Goal: Task Accomplishment & Management: Manage account settings

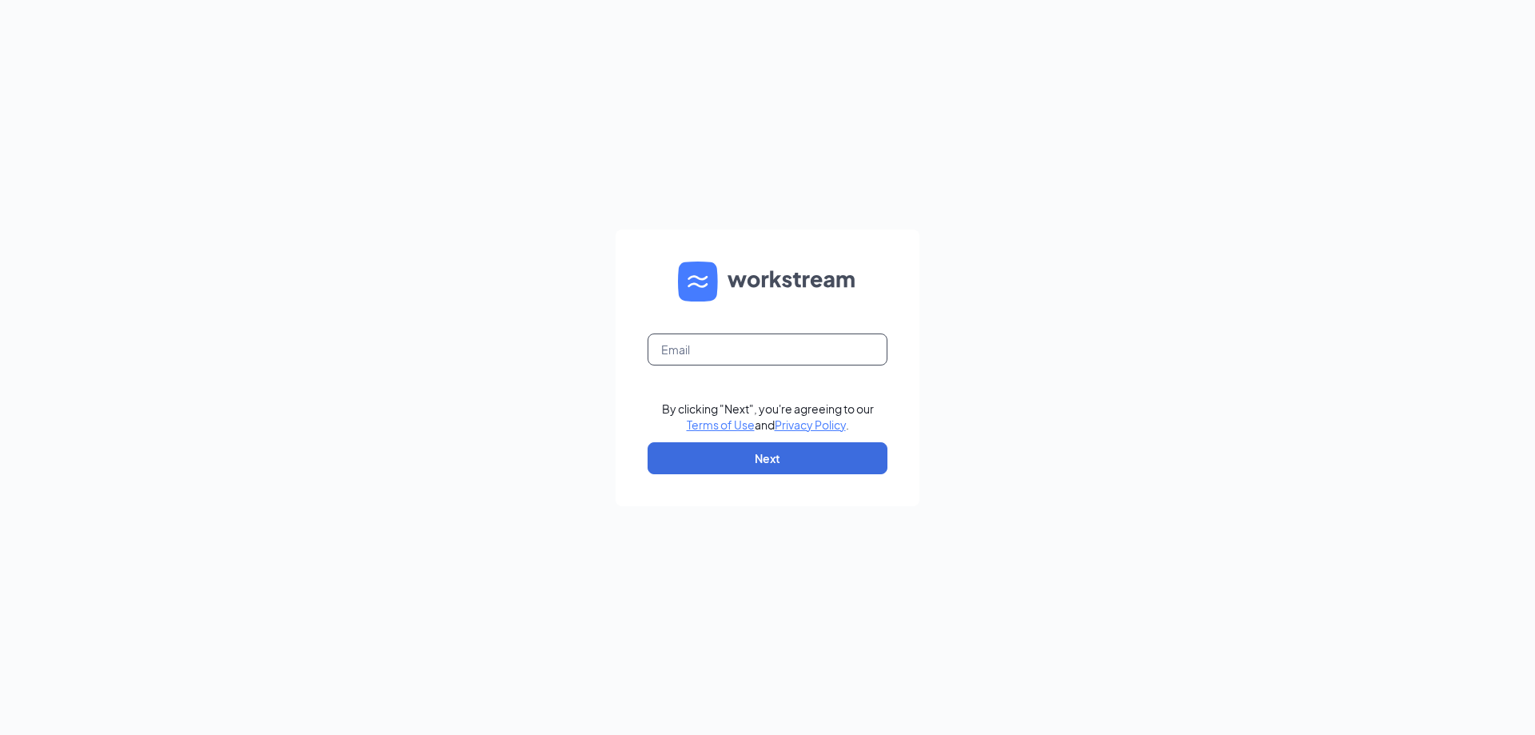
click at [720, 341] on input "text" at bounding box center [768, 349] width 240 height 32
type input "lakehallieculvers@gmail.com"
click at [790, 450] on button "Next" at bounding box center [768, 458] width 240 height 32
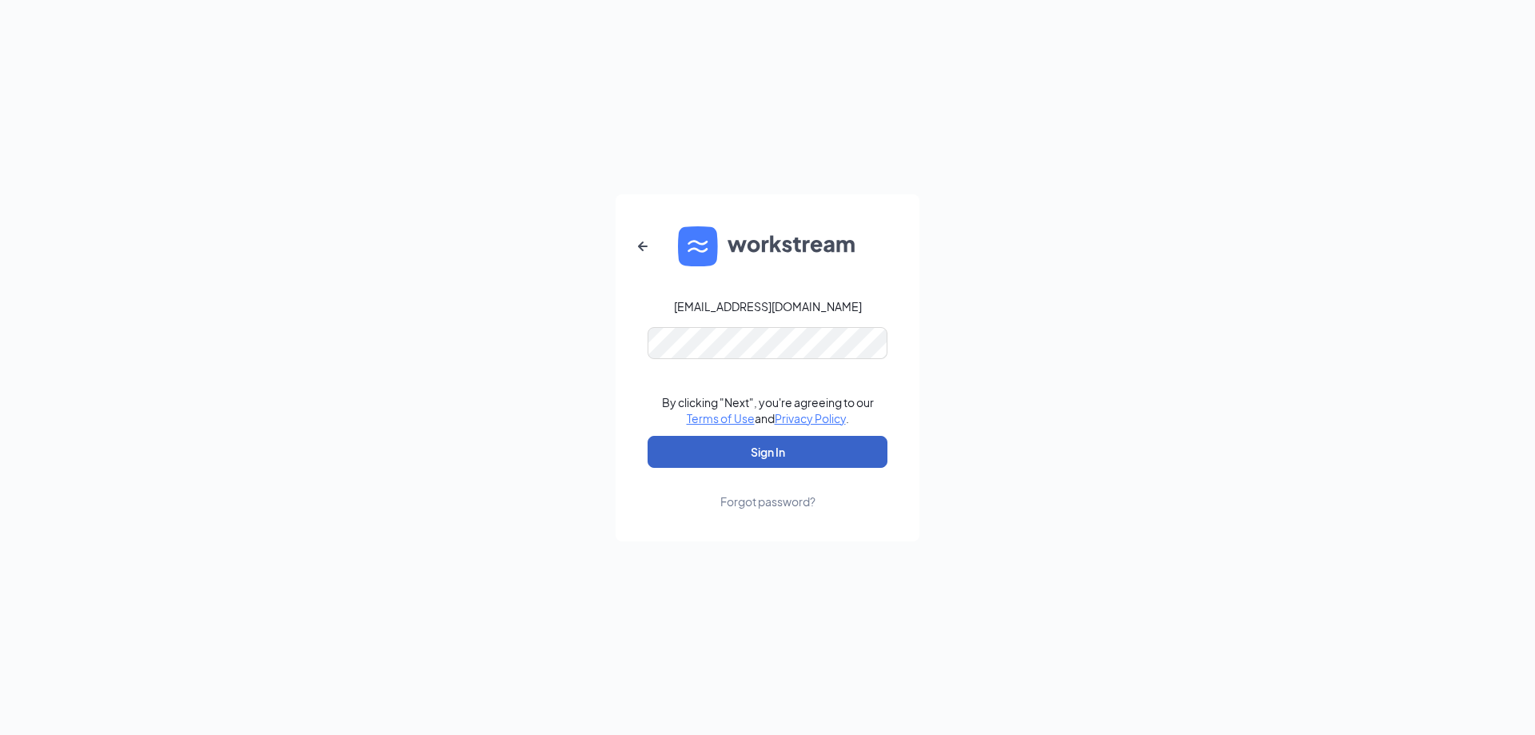
click at [775, 454] on button "Sign In" at bounding box center [768, 452] width 240 height 32
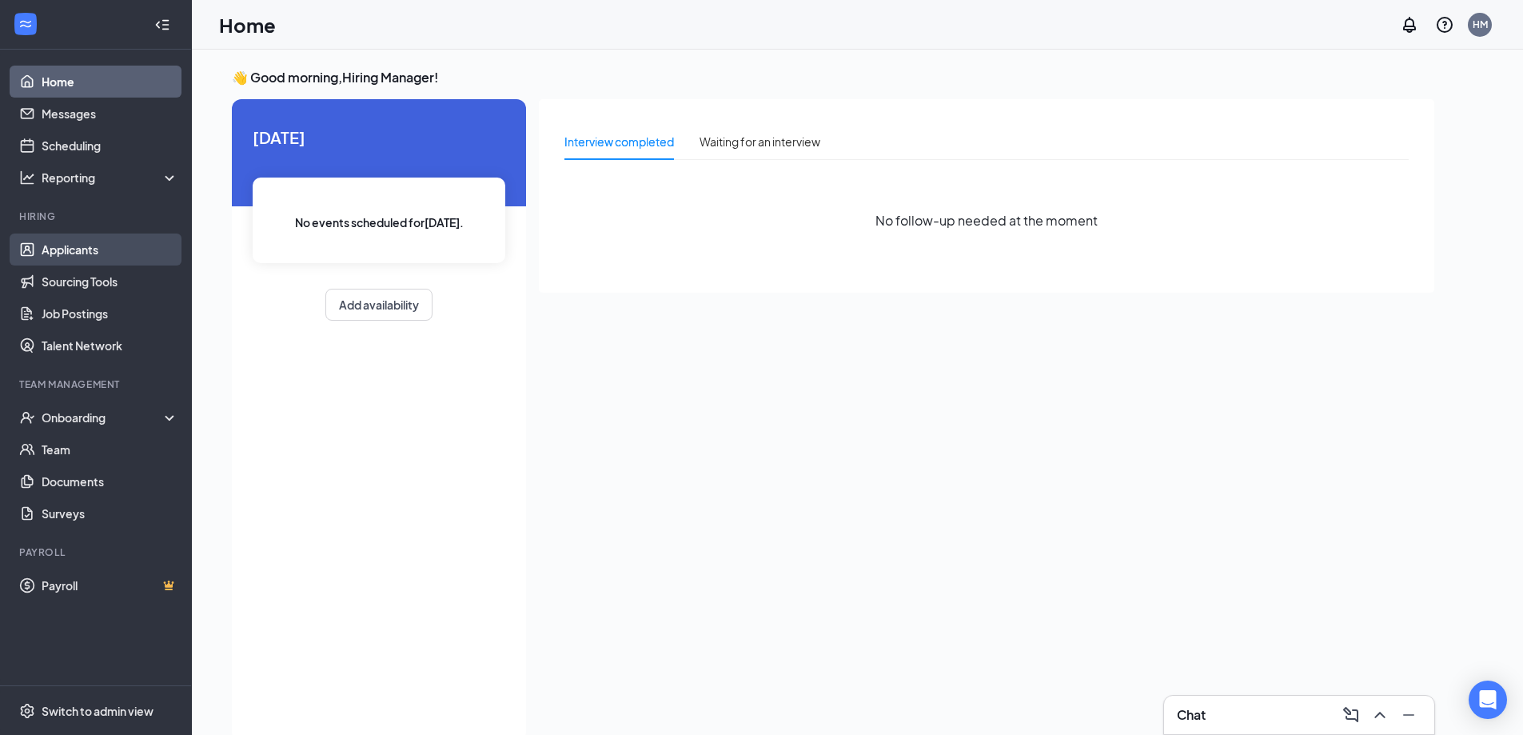
click at [42, 263] on link "Applicants" at bounding box center [110, 249] width 137 height 32
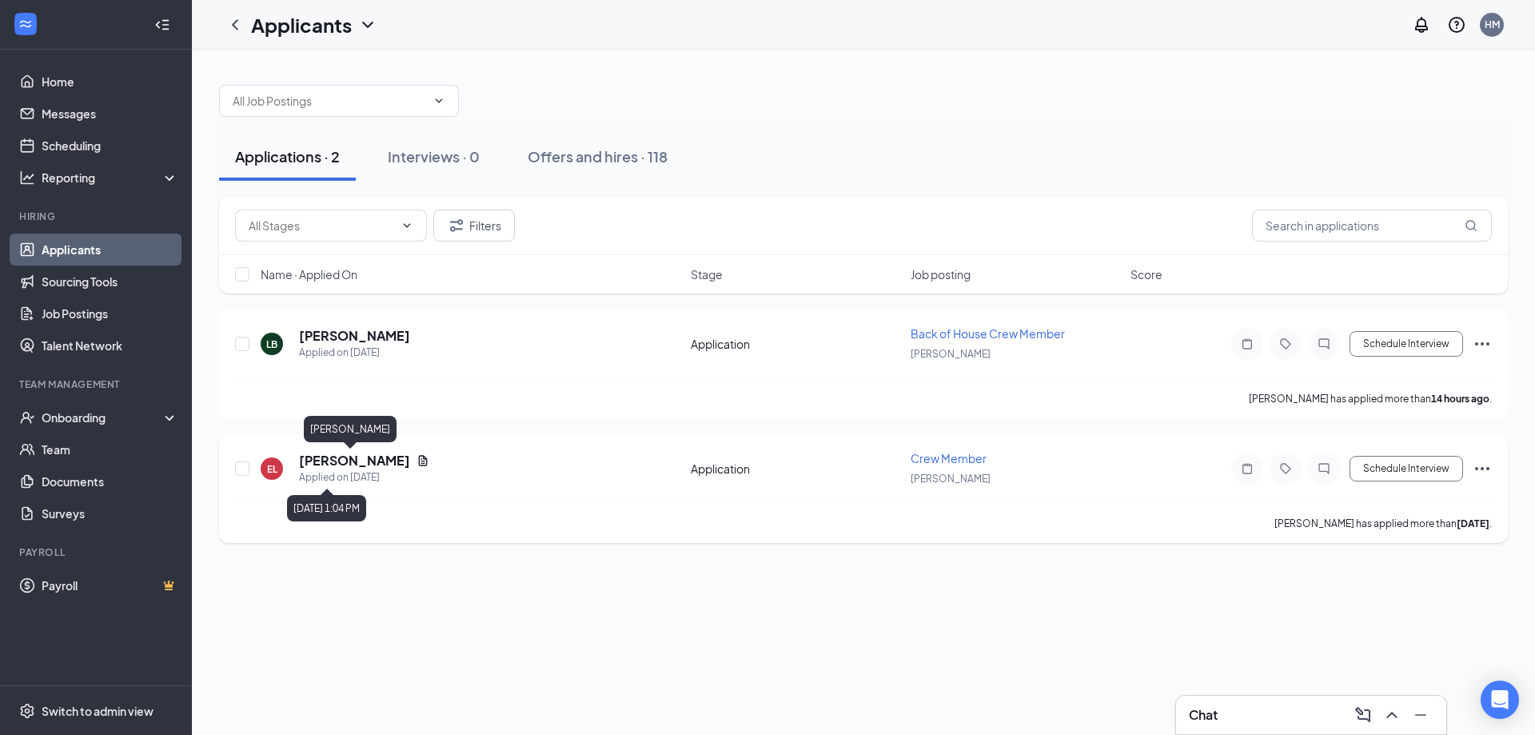
click at [355, 468] on h5 "[PERSON_NAME]" at bounding box center [354, 461] width 111 height 18
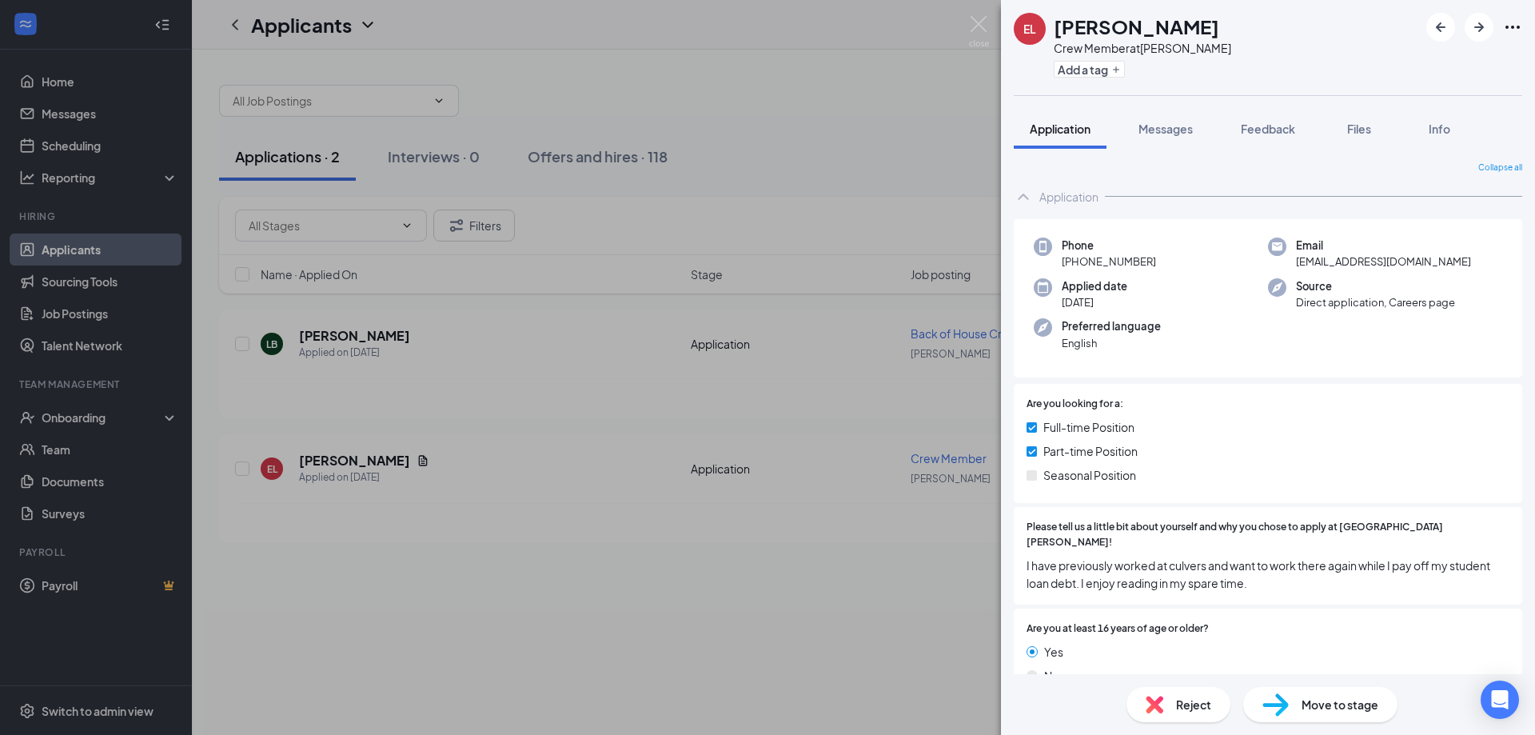
click at [986, 14] on div "EL [PERSON_NAME] Crew Member at [PERSON_NAME] Add a tag Application Messages Fe…" at bounding box center [767, 367] width 1535 height 735
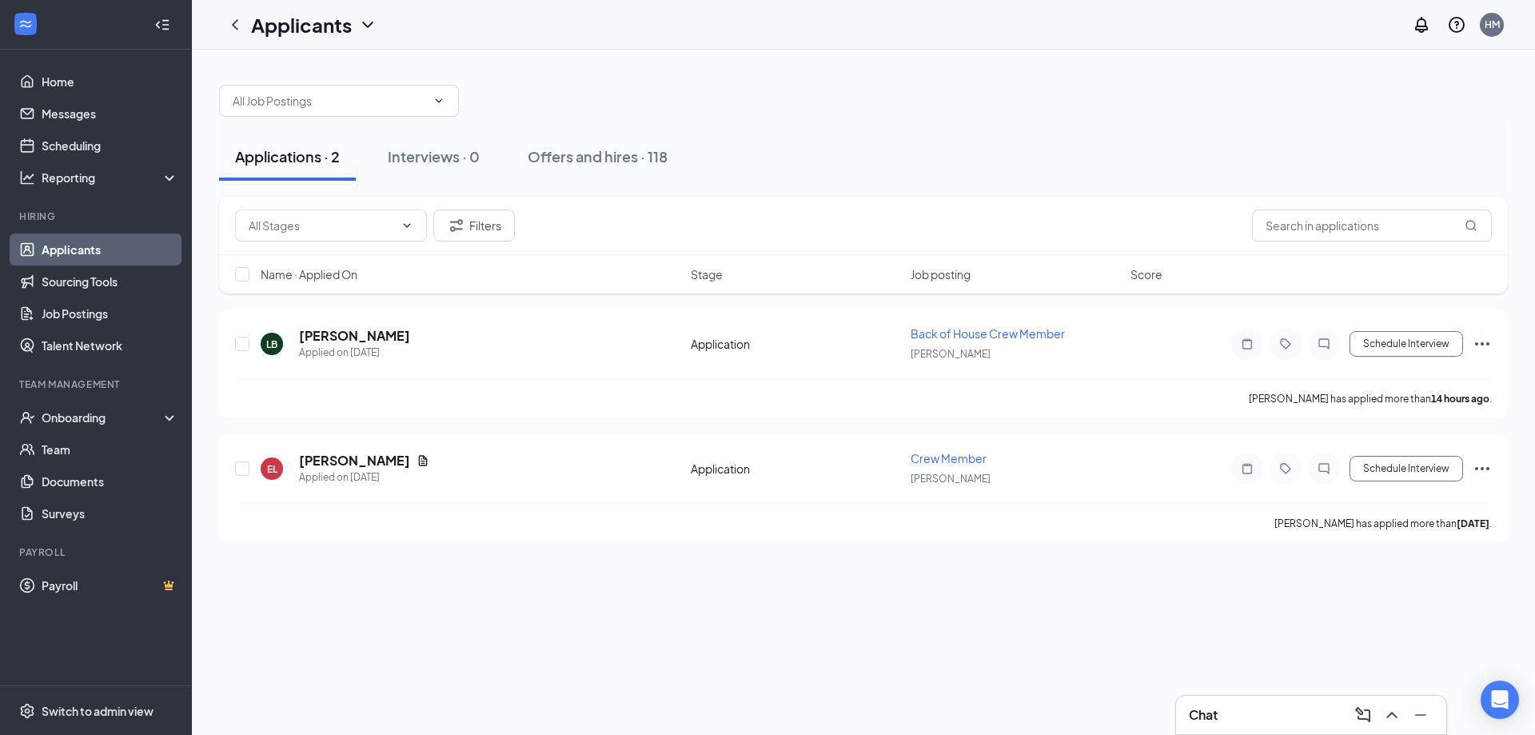
click at [979, 30] on div "Applicants HM" at bounding box center [863, 25] width 1343 height 50
click at [337, 326] on div "[PERSON_NAME] Applied on [DATE] Application Back of House Crew Member [PERSON_N…" at bounding box center [863, 351] width 1257 height 53
click at [340, 345] on div "Applied on [DATE]" at bounding box center [354, 353] width 111 height 16
click at [340, 337] on h5 "[PERSON_NAME]" at bounding box center [354, 336] width 111 height 18
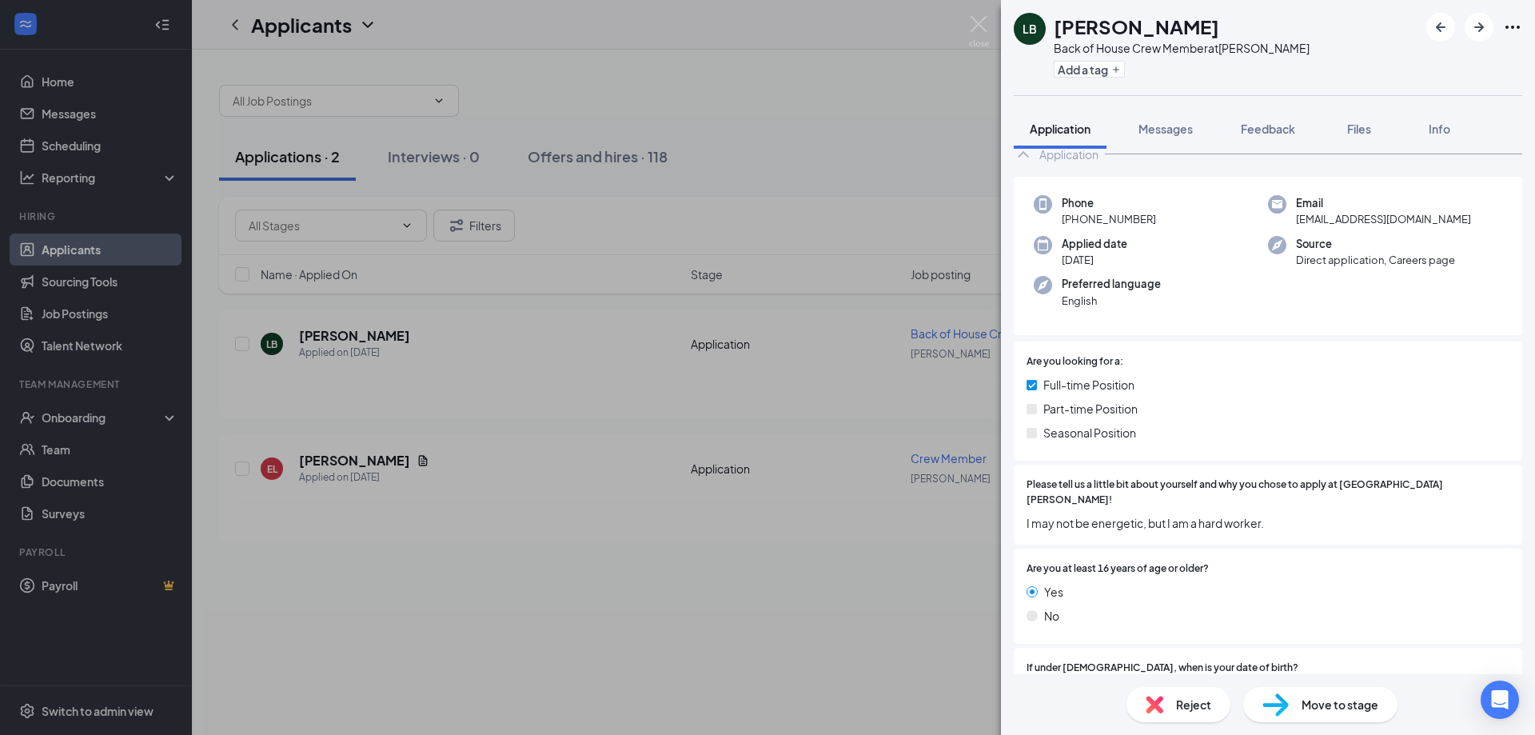
scroll to position [80, 0]
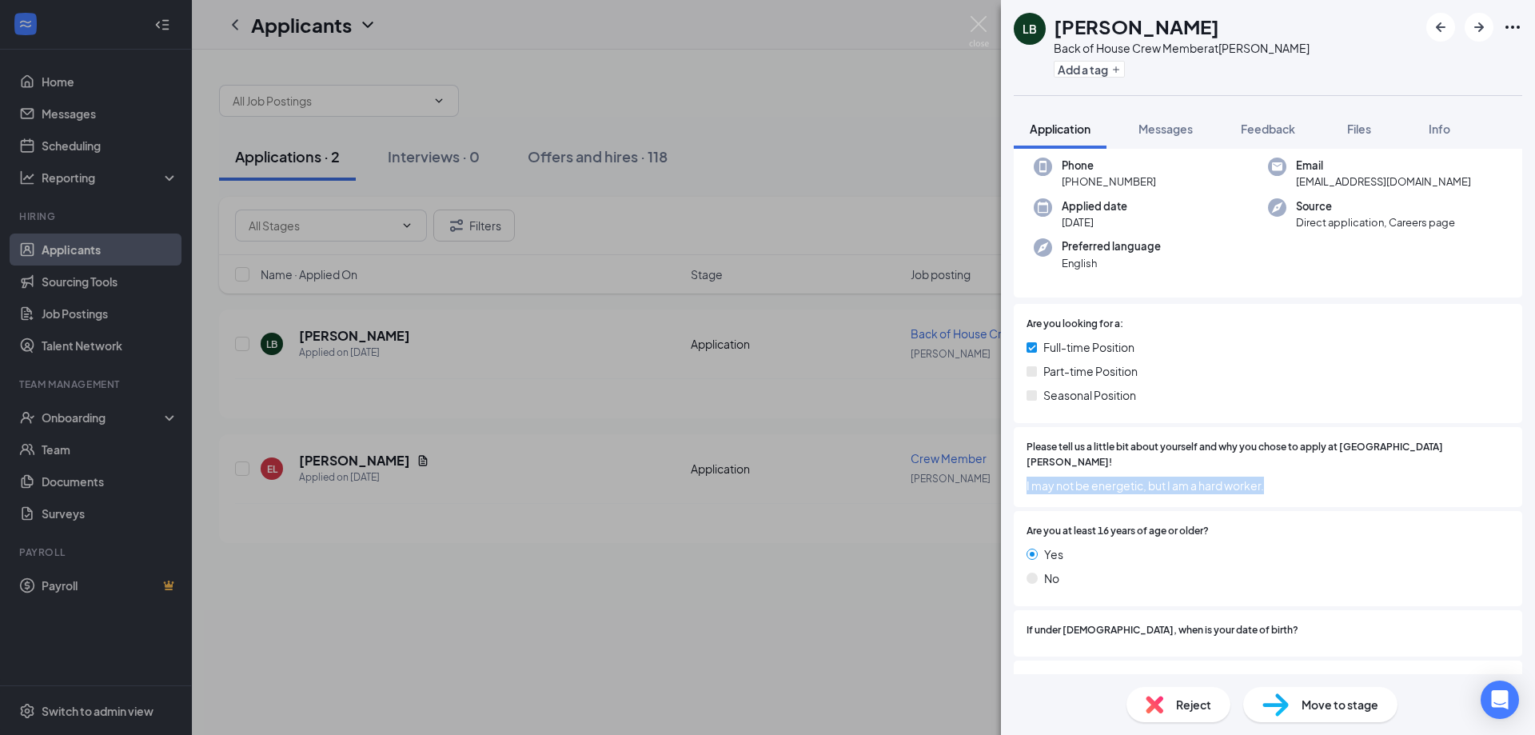
drag, startPoint x: 1275, startPoint y: 476, endPoint x: 1019, endPoint y: 490, distance: 256.2
click at [1019, 490] on div "Please tell us a little bit about yourself and why you chose to apply at [GEOGR…" at bounding box center [1268, 467] width 508 height 80
click at [1057, 476] on span "I may not be energetic, but I am a hard worker." at bounding box center [1267, 485] width 483 height 18
click at [1282, 136] on div "Feedback" at bounding box center [1268, 129] width 54 height 16
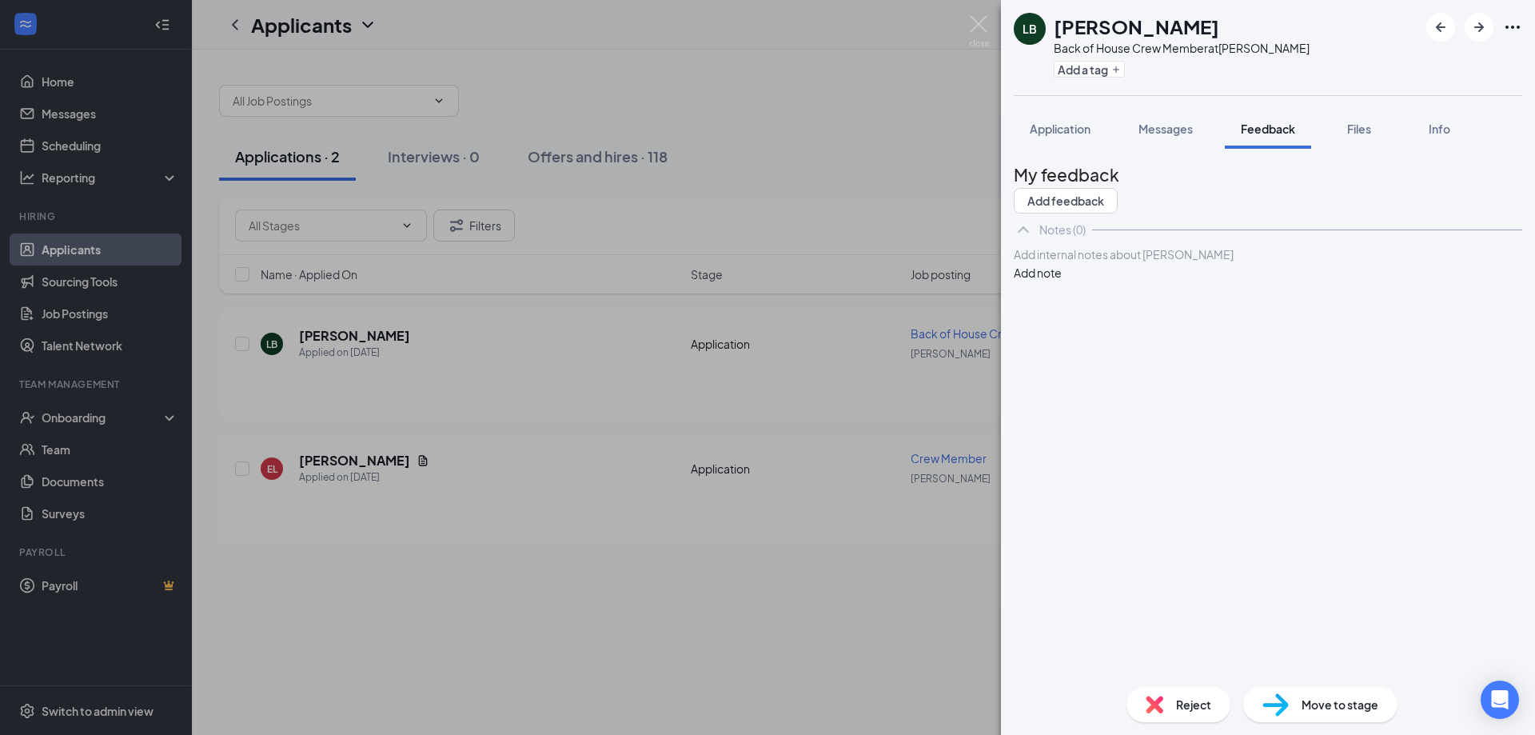
click at [1152, 263] on div at bounding box center [1267, 254] width 507 height 17
drag, startPoint x: 1122, startPoint y: 309, endPoint x: 984, endPoint y: 321, distance: 138.7
click at [984, 321] on div "[PERSON_NAME] Back of House Crew Member at [PERSON_NAME] Add a tag Application …" at bounding box center [767, 367] width 1535 height 735
click at [1195, 705] on span "Reject" at bounding box center [1193, 704] width 35 height 18
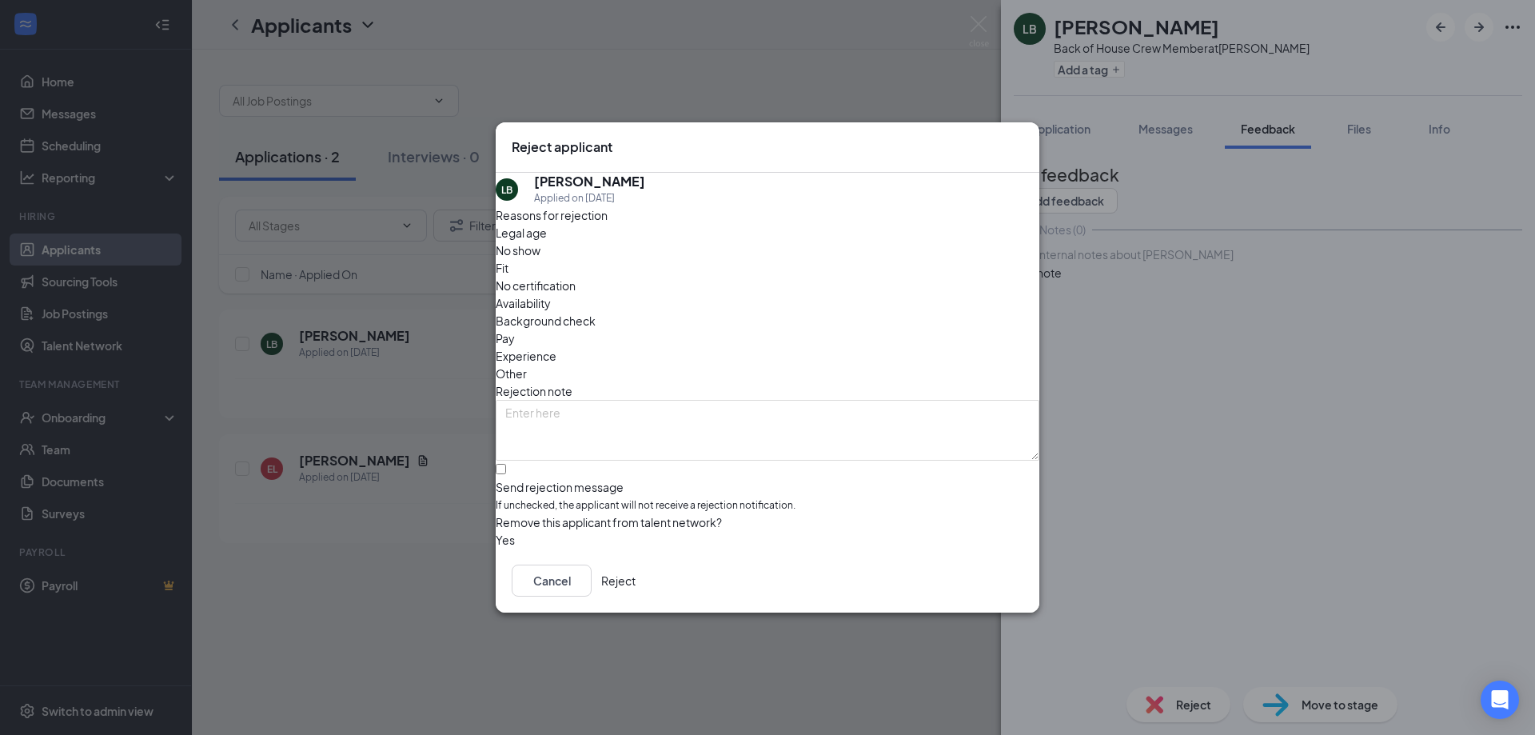
click at [508, 269] on span "Fit" at bounding box center [502, 268] width 13 height 18
click at [636, 585] on button "Reject" at bounding box center [618, 580] width 34 height 32
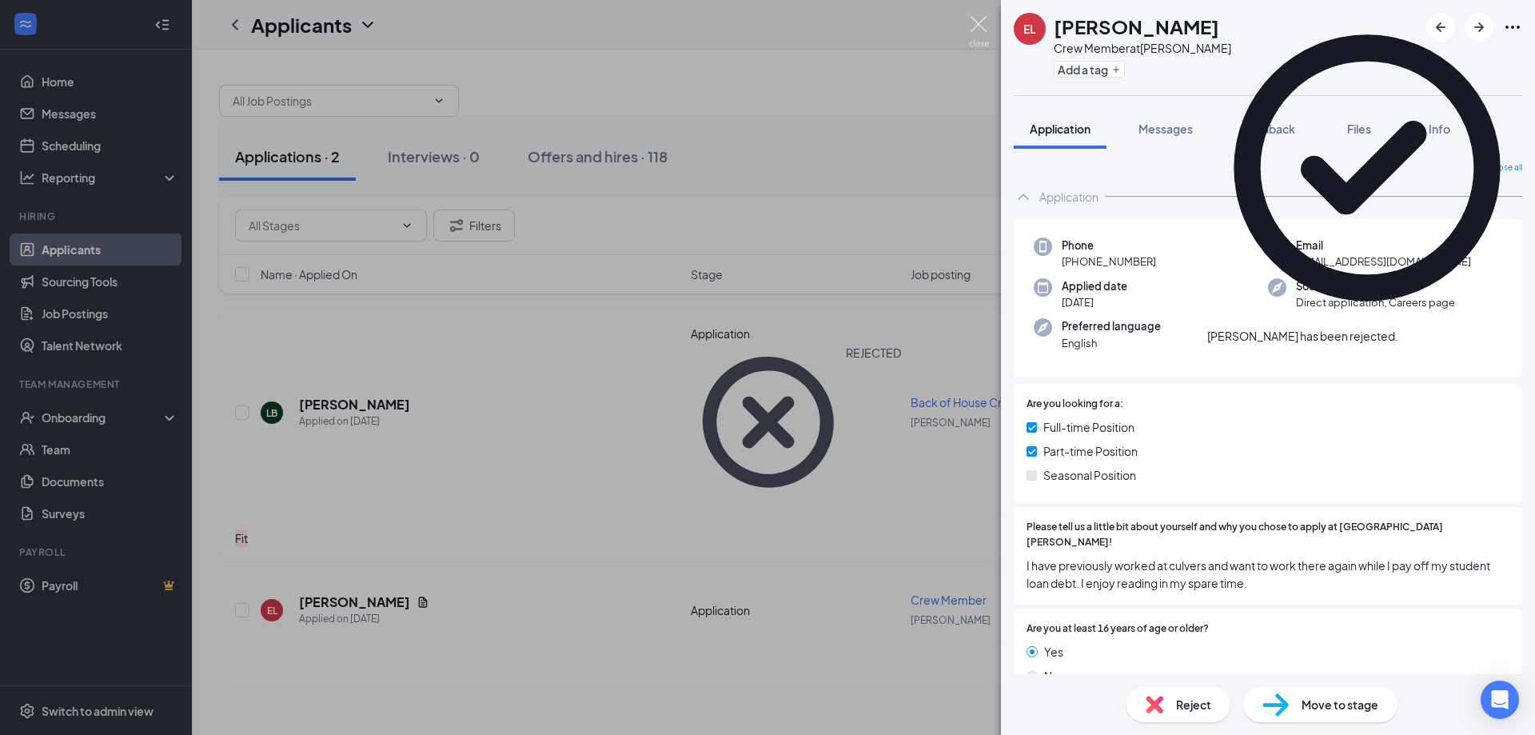
click at [970, 29] on img at bounding box center [979, 31] width 20 height 31
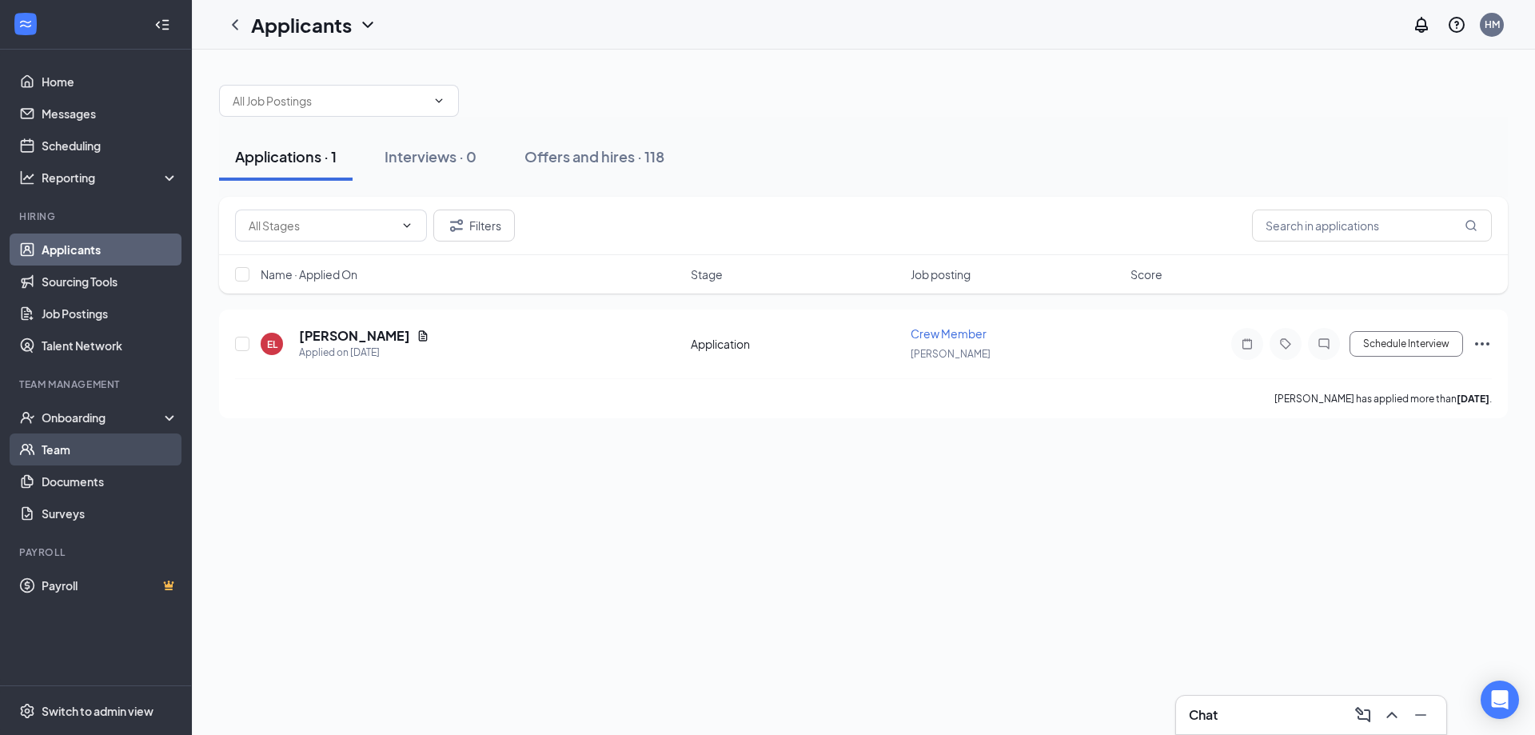
click at [79, 444] on link "Team" at bounding box center [110, 449] width 137 height 32
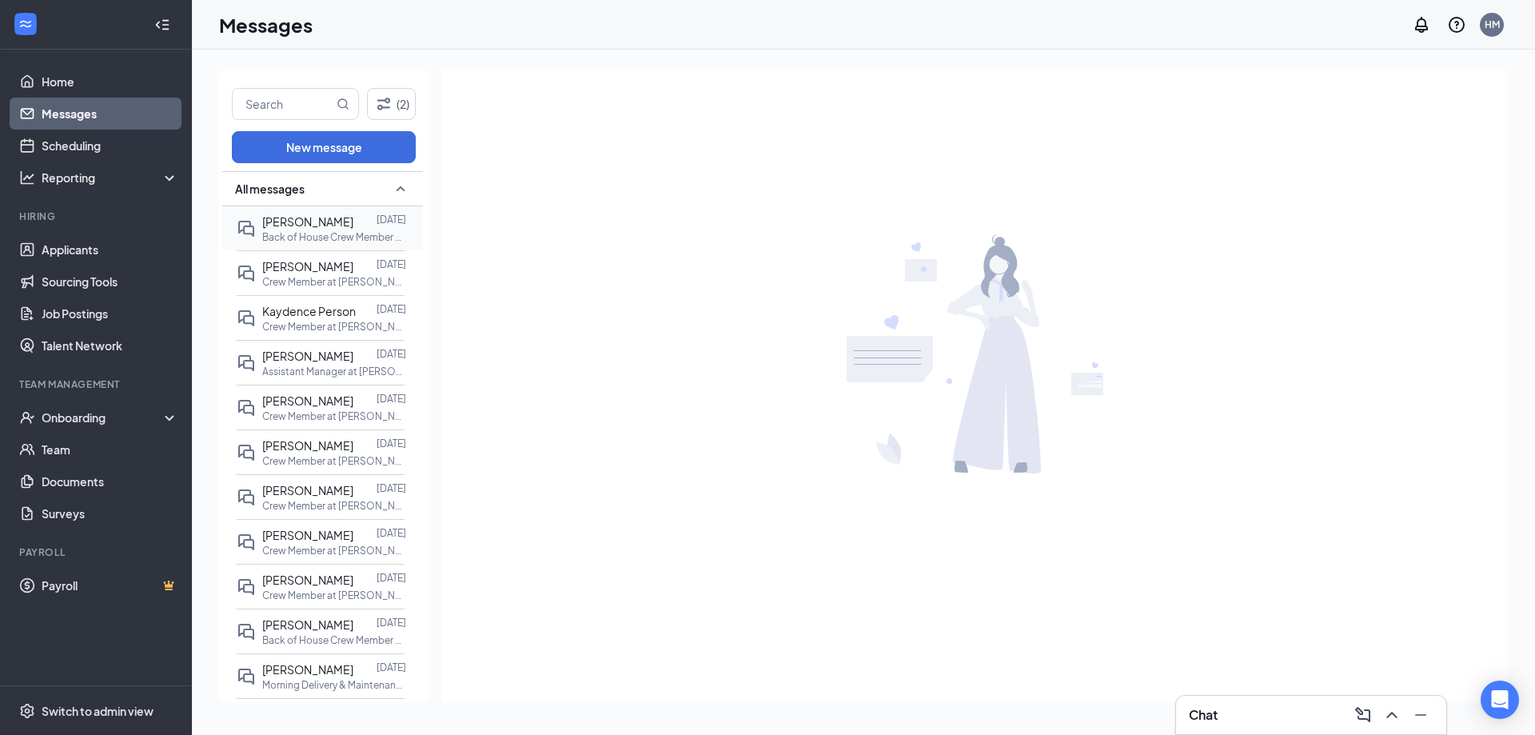
click at [321, 229] on div "Ashly Julin Aug 22 Back of House Crew Member at Lake Hallie" at bounding box center [334, 228] width 144 height 31
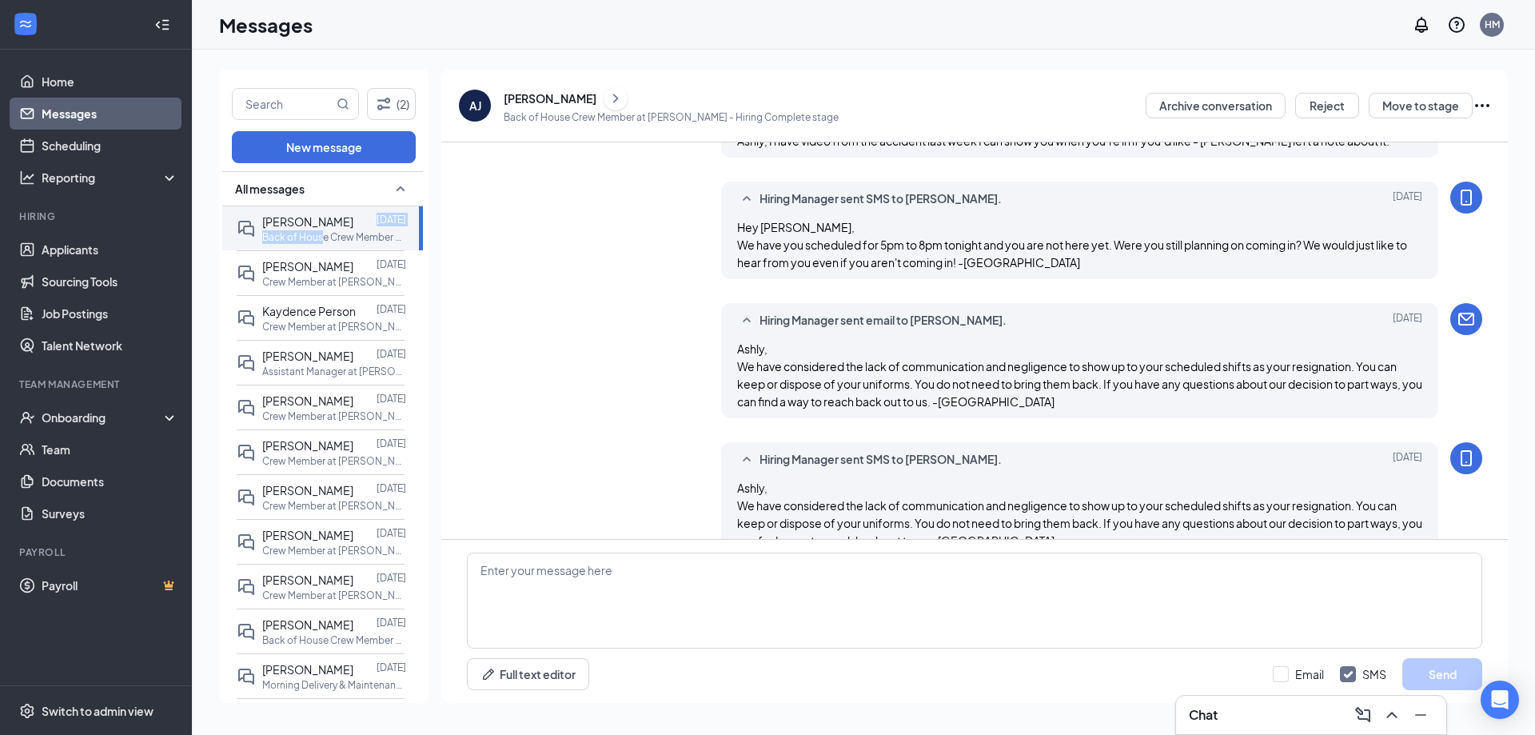
scroll to position [729, 0]
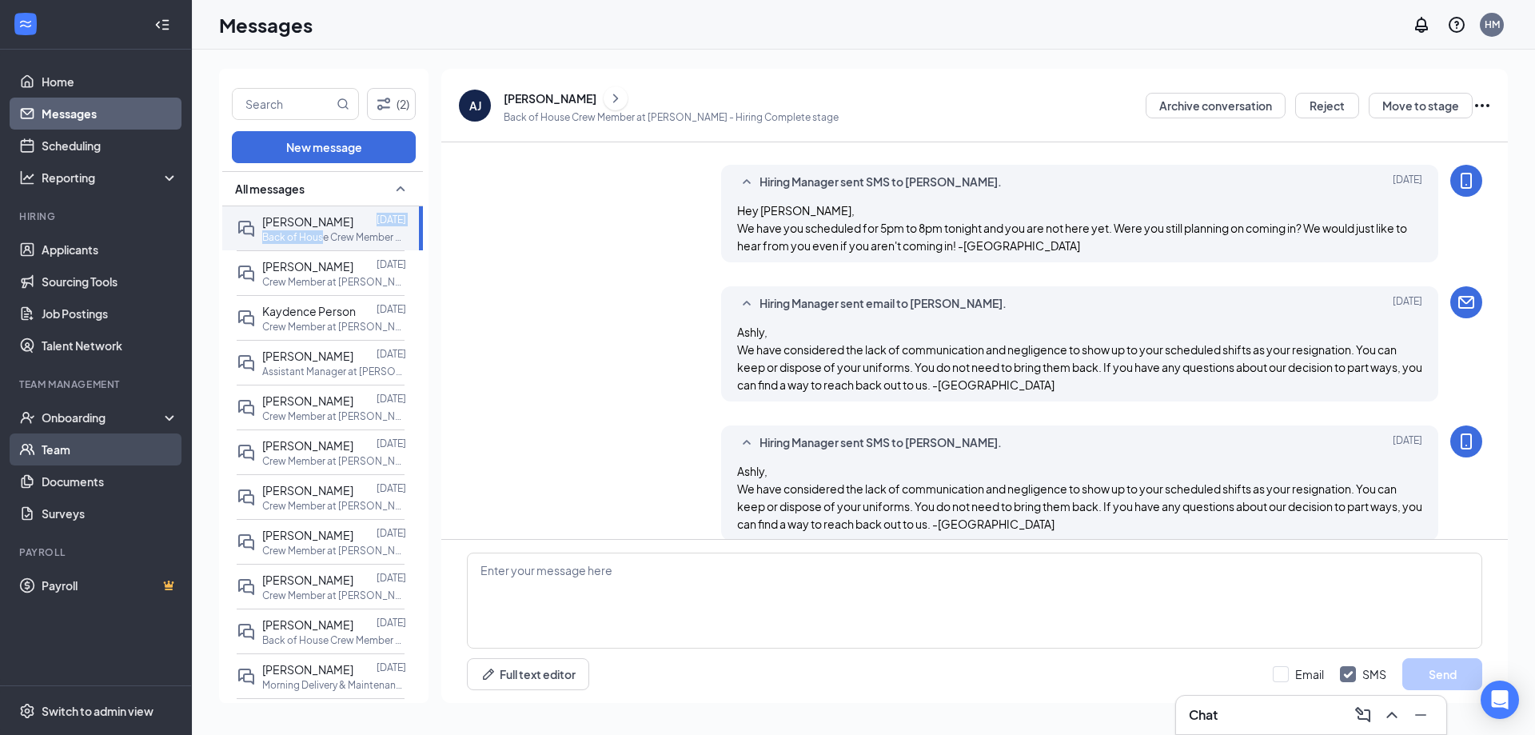
click at [66, 450] on link "Team" at bounding box center [110, 449] width 137 height 32
